Goal: Task Accomplishment & Management: Manage account settings

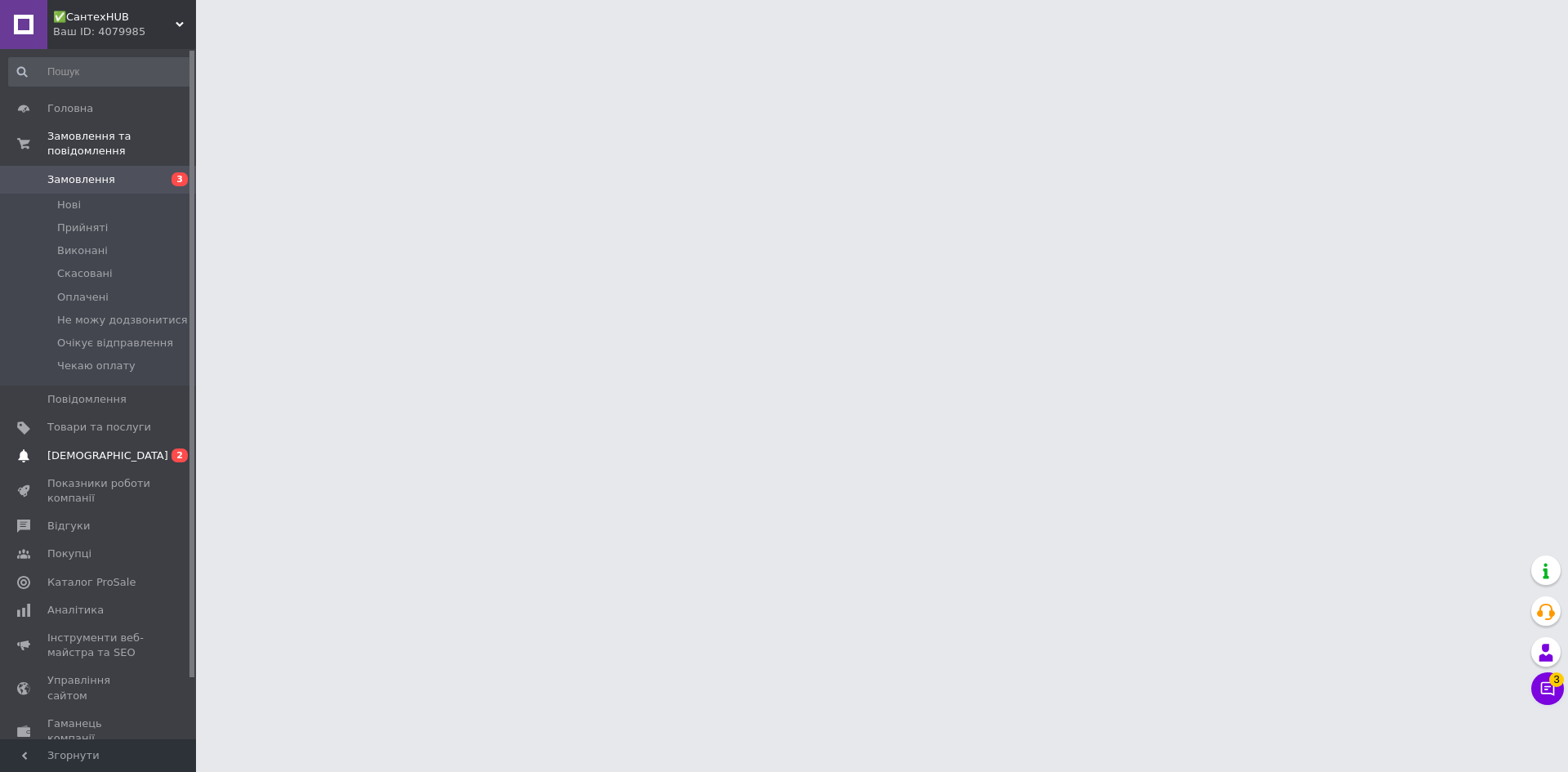
click at [126, 449] on span "[DEMOGRAPHIC_DATA]" at bounding box center [99, 456] width 104 height 14
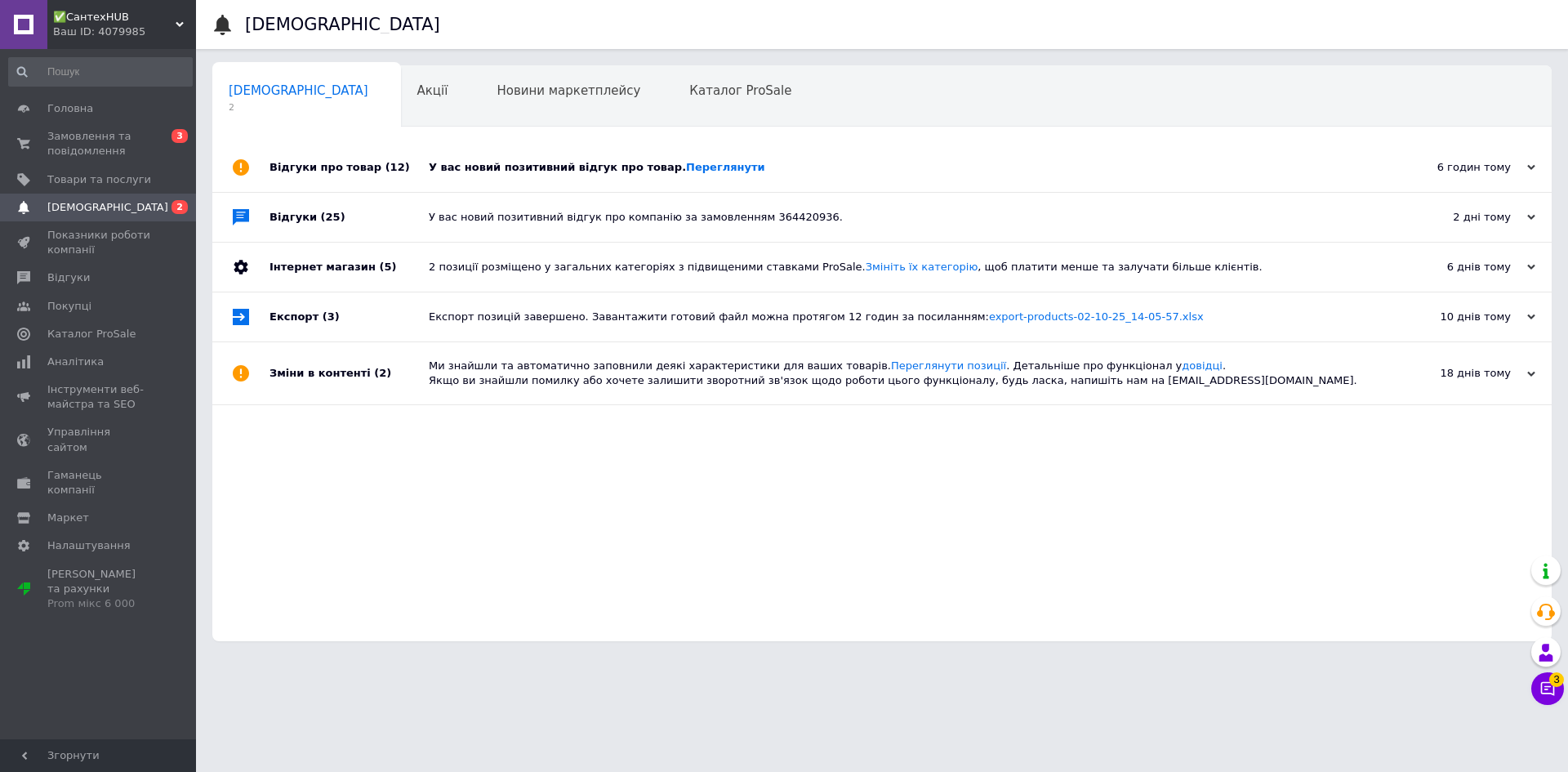
click at [512, 169] on div "У вас новий позитивний відгук про товар. [GEOGRAPHIC_DATA]" at bounding box center [901, 167] width 943 height 14
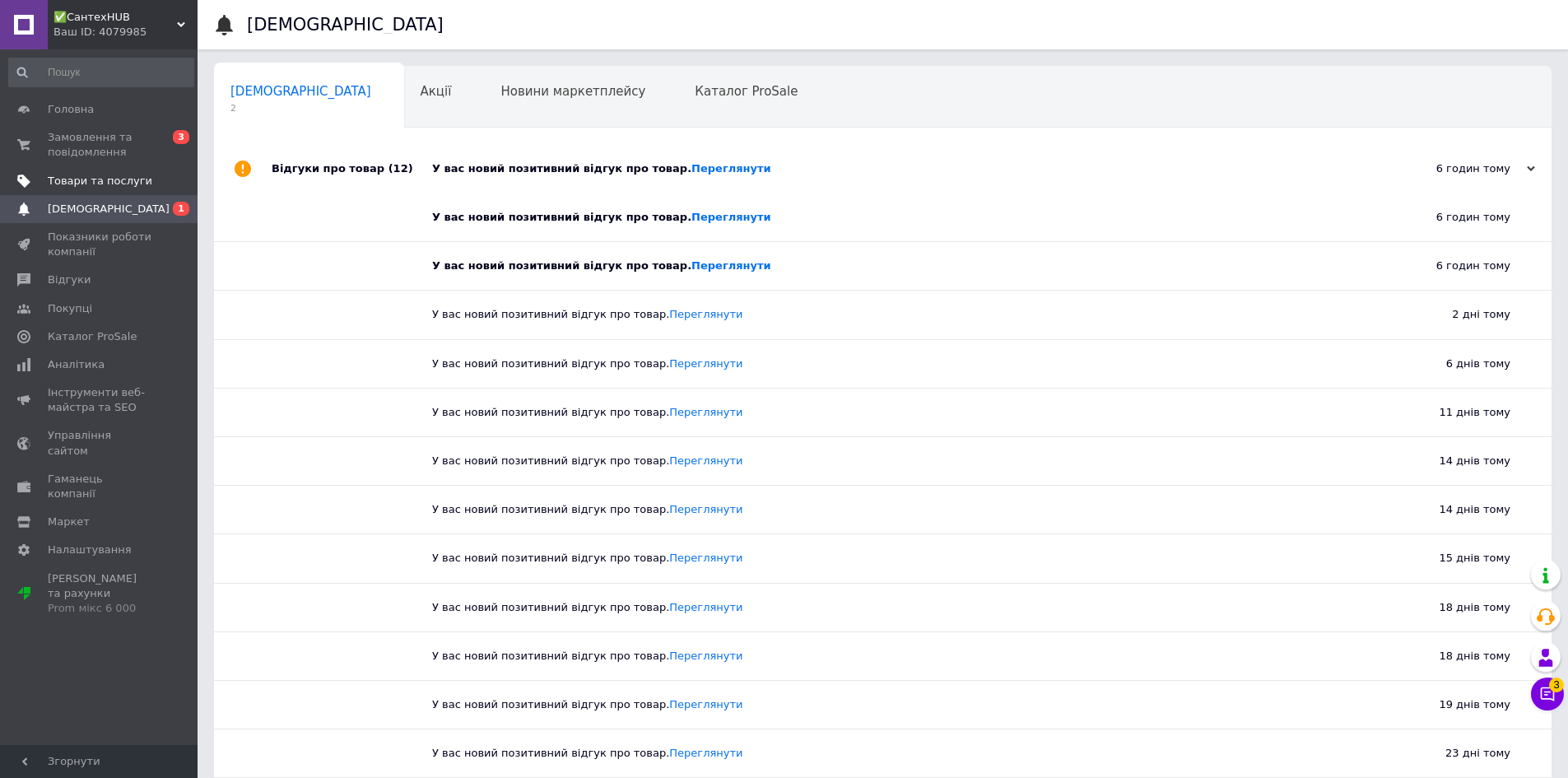
click at [68, 183] on span "Товари та послуги" at bounding box center [100, 181] width 104 height 14
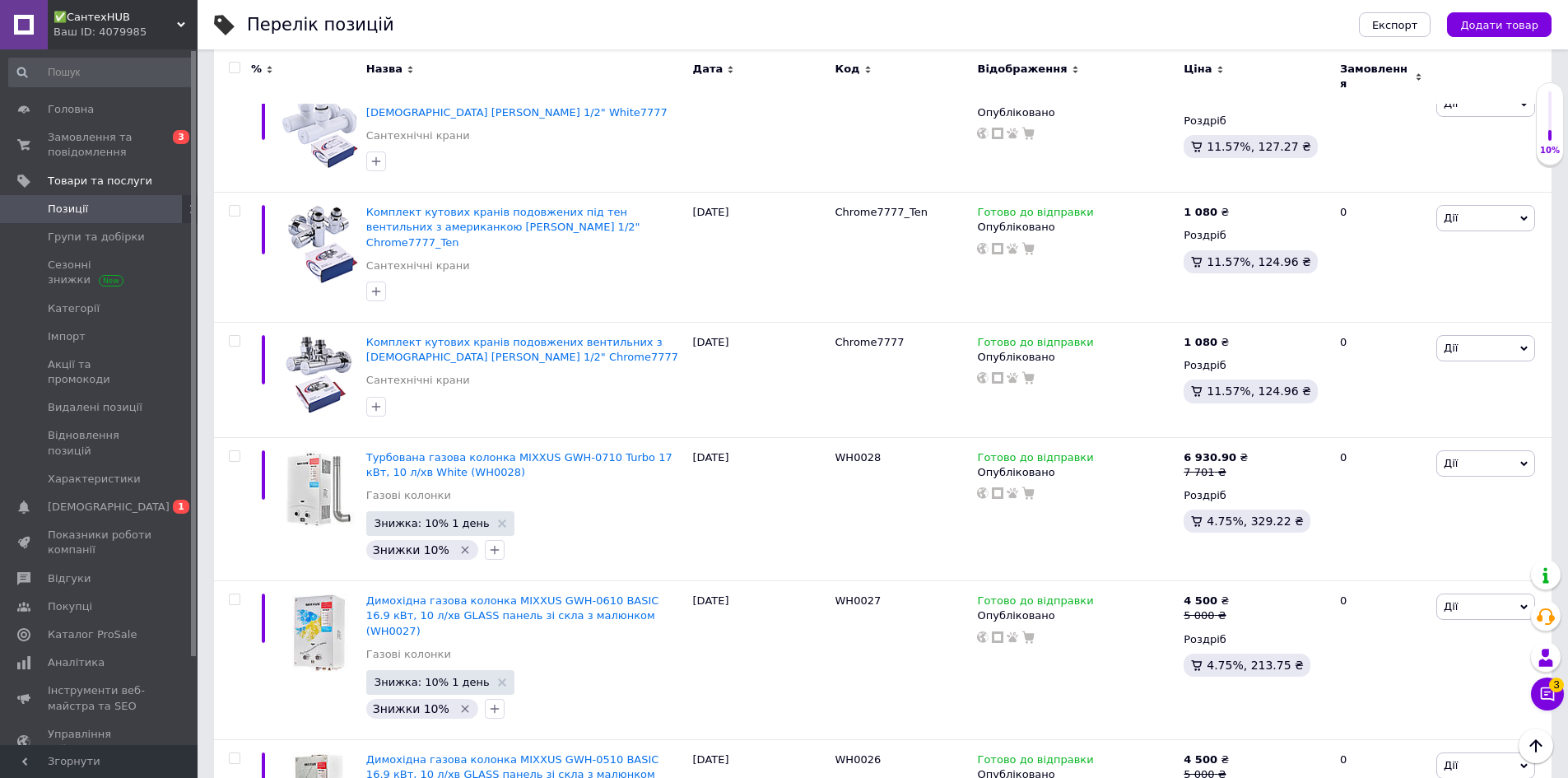
scroll to position [526, 0]
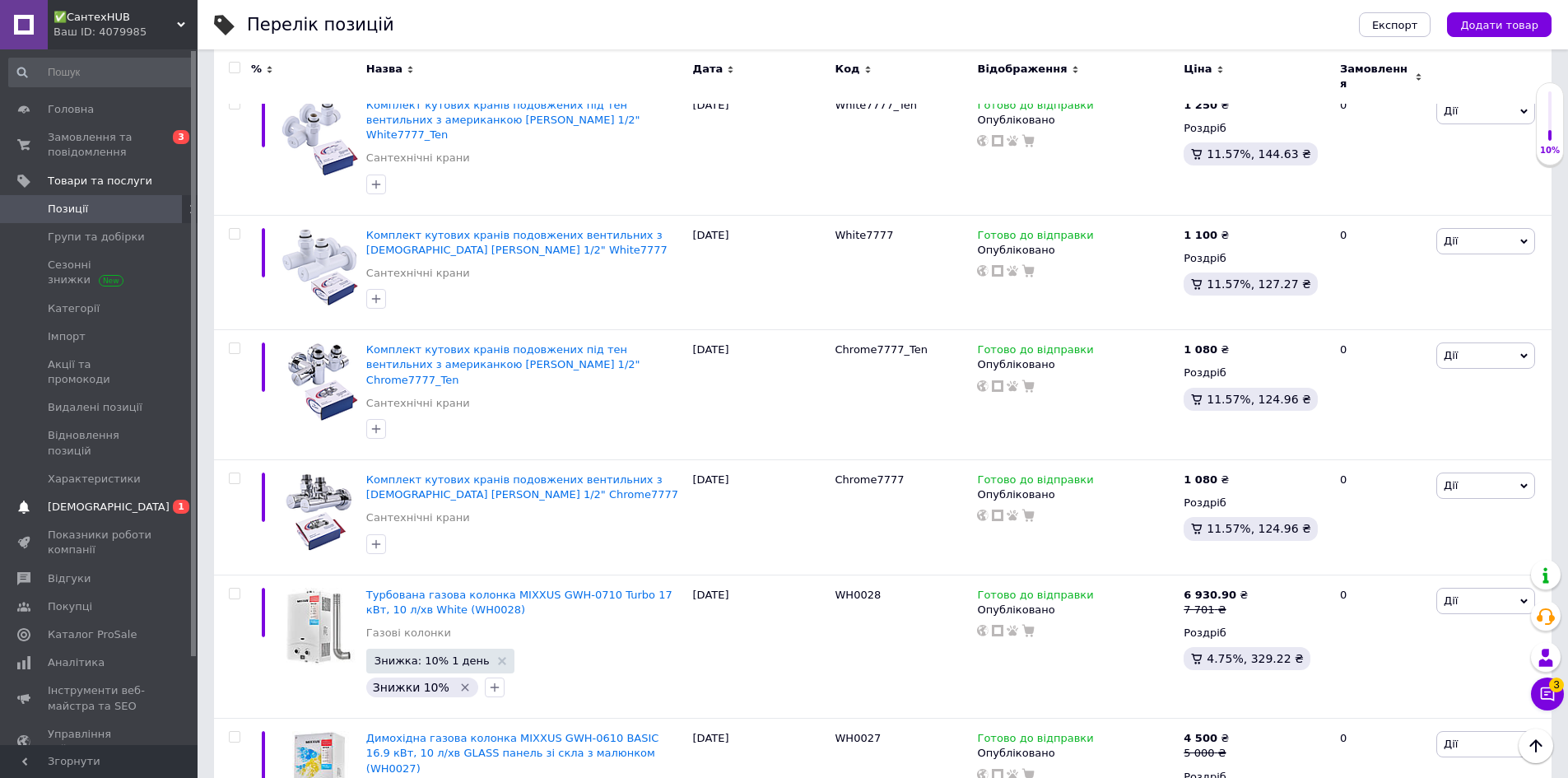
click at [151, 500] on span "[DEMOGRAPHIC_DATA]" at bounding box center [100, 507] width 104 height 14
